Goal: Use online tool/utility: Use online tool/utility

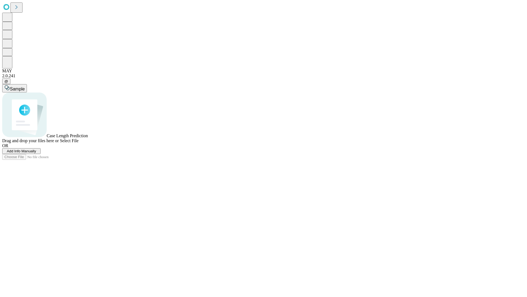
click at [79, 143] on span "Select File" at bounding box center [69, 140] width 19 height 5
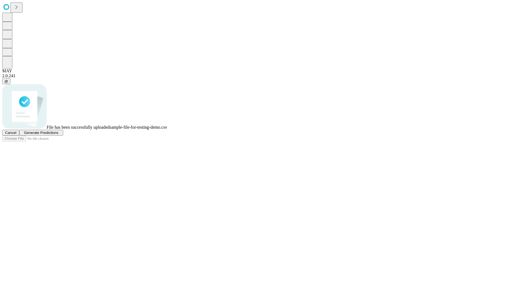
click at [58, 135] on span "Generate Predictions" at bounding box center [41, 132] width 34 height 4
